Goal: Find specific page/section: Find specific page/section

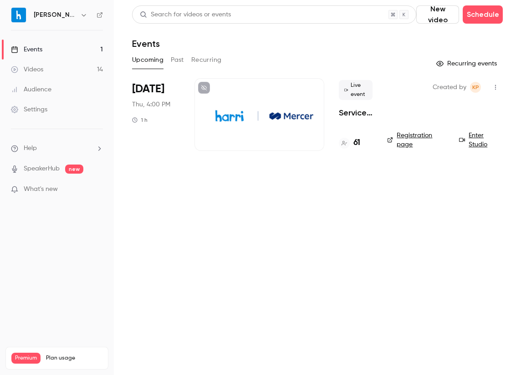
click at [361, 146] on div "61" at bounding box center [356, 143] width 34 height 12
click at [355, 141] on h4 "61" at bounding box center [356, 143] width 7 height 12
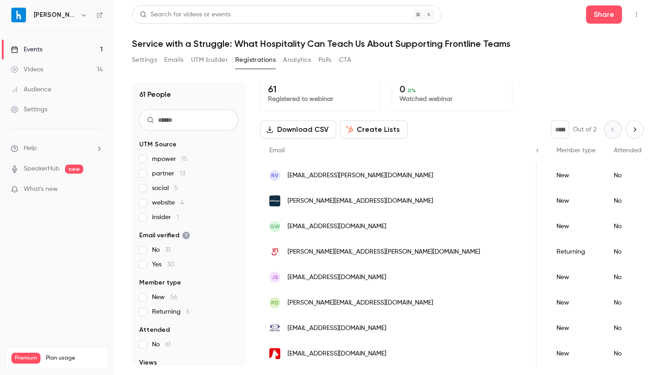
scroll to position [7, 0]
click at [520, 188] on div "No" at bounding box center [628, 200] width 46 height 25
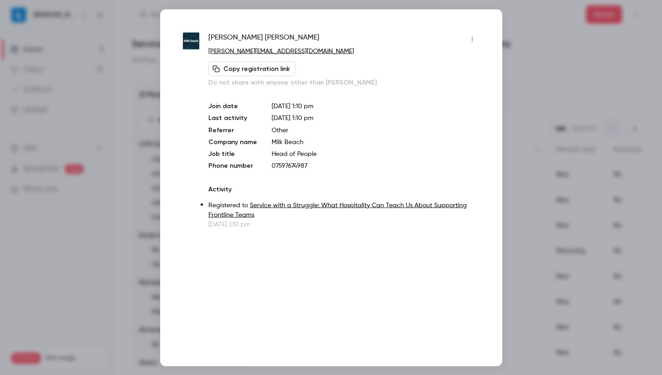
click at [520, 176] on div at bounding box center [331, 187] width 662 height 375
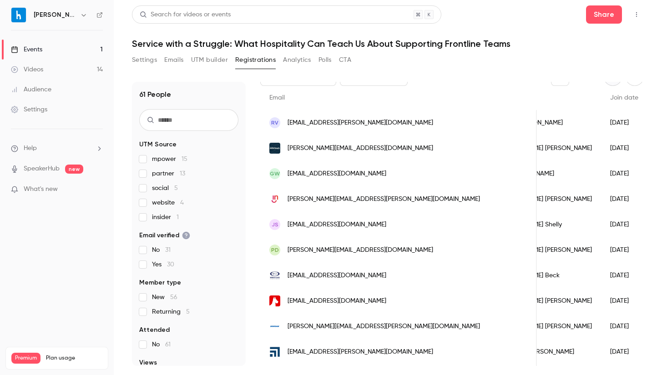
scroll to position [0, 0]
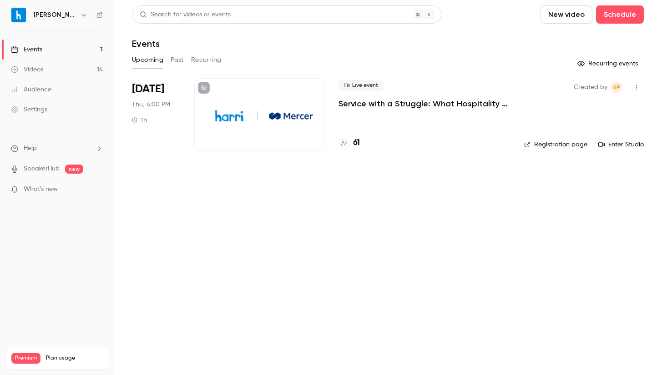
click at [380, 97] on div "Live event Service with a Struggle: What Hospitality Can Teach Us About Support…" at bounding box center [424, 94] width 171 height 29
click at [255, 110] on div at bounding box center [259, 114] width 130 height 73
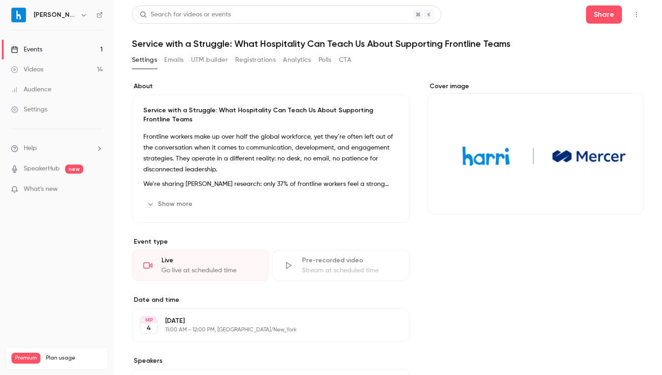
click at [161, 56] on div "Settings Emails UTM builder Registrations Analytics Polls CTA" at bounding box center [241, 60] width 219 height 15
click at [179, 56] on button "Emails" at bounding box center [173, 60] width 19 height 15
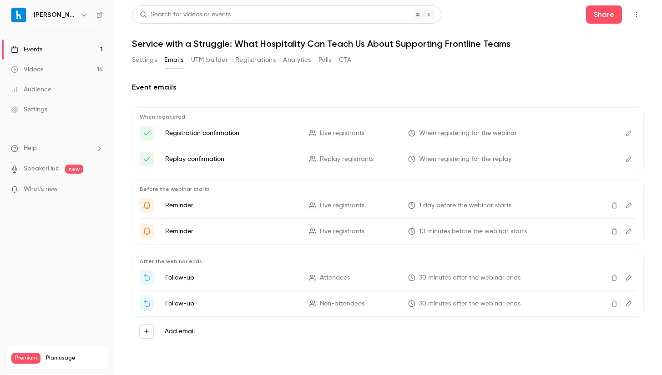
click at [326, 58] on button "Polls" at bounding box center [325, 60] width 13 height 15
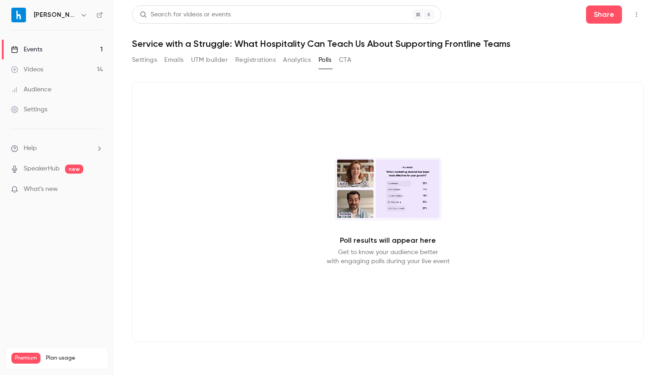
click at [293, 59] on button "Analytics" at bounding box center [297, 60] width 28 height 15
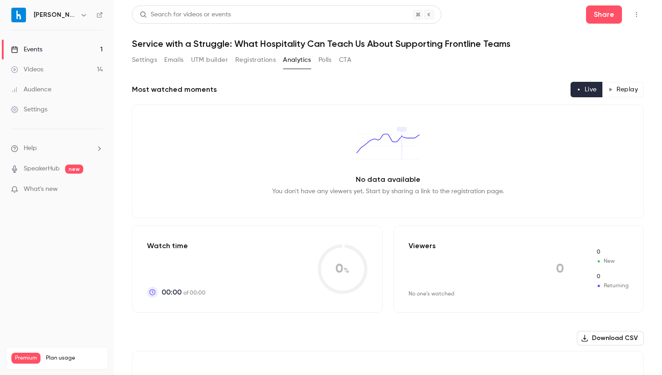
click at [61, 44] on link "Events 1" at bounding box center [57, 50] width 114 height 20
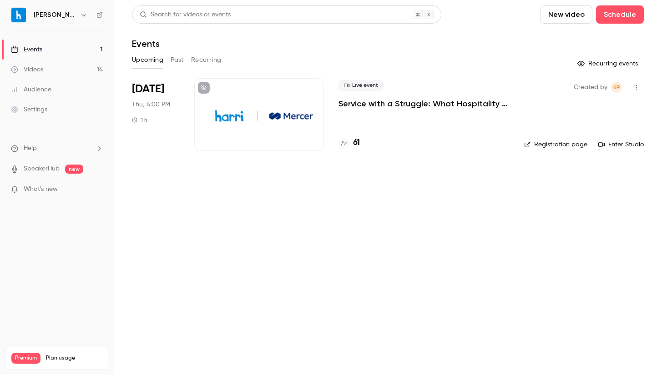
click at [615, 145] on link "Enter Studio" at bounding box center [621, 144] width 46 height 9
click at [614, 146] on link "Enter Studio" at bounding box center [621, 144] width 46 height 9
click at [617, 146] on link "Enter Studio" at bounding box center [621, 144] width 46 height 9
click at [322, 156] on li "Sep 4 Thu, 4:00 PM 1 h Live event Service with a Struggle: What Hospitality Can…" at bounding box center [388, 120] width 512 height 84
